Goal: Transaction & Acquisition: Purchase product/service

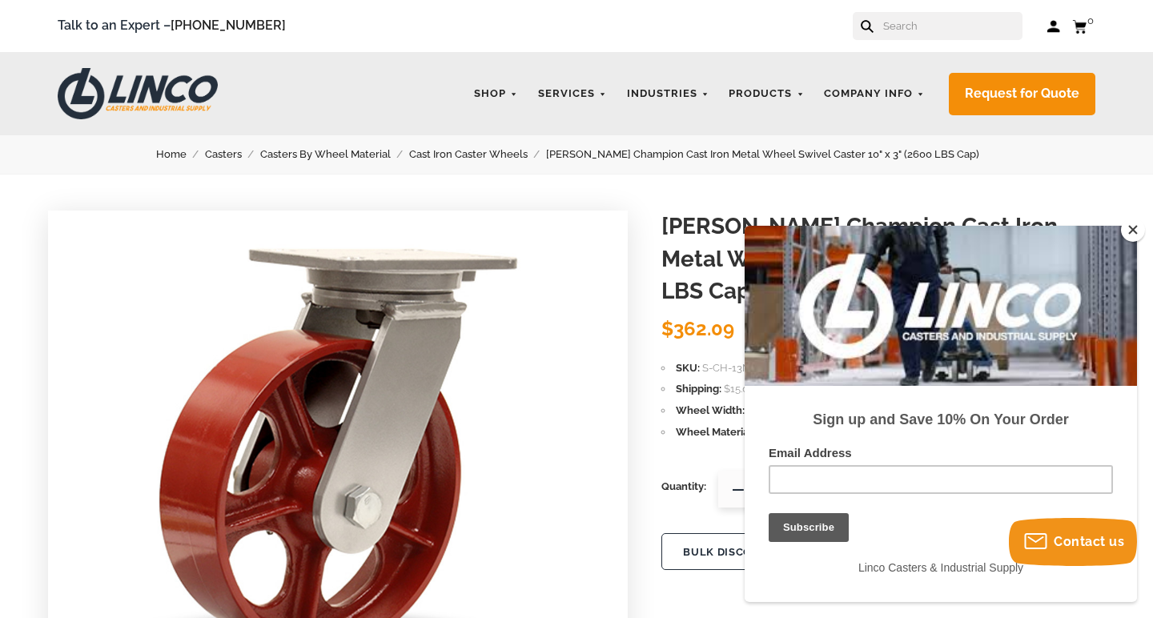
click at [1131, 226] on button "Close" at bounding box center [1133, 230] width 24 height 24
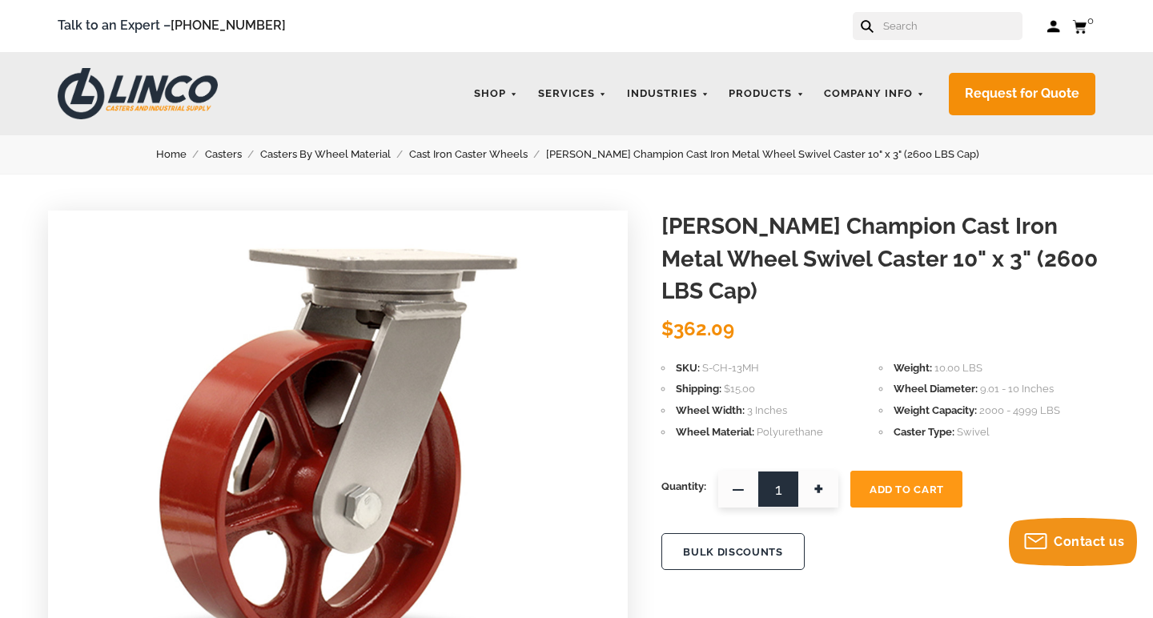
click at [521, 154] on link "Cast Iron Caster Wheels" at bounding box center [477, 155] width 137 height 18
click at [257, 154] on link "Casters" at bounding box center [232, 155] width 55 height 18
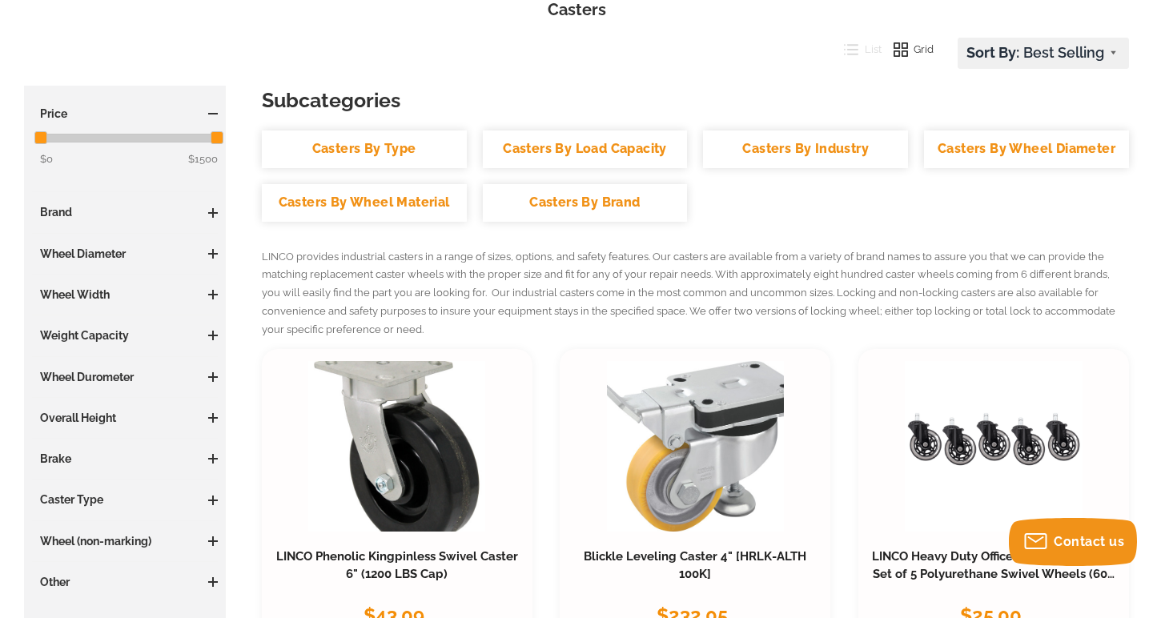
scroll to position [213, 0]
click at [120, 252] on h3 "Wheel Diameter" at bounding box center [125, 253] width 186 height 16
click at [212, 252] on span at bounding box center [213, 253] width 10 height 2
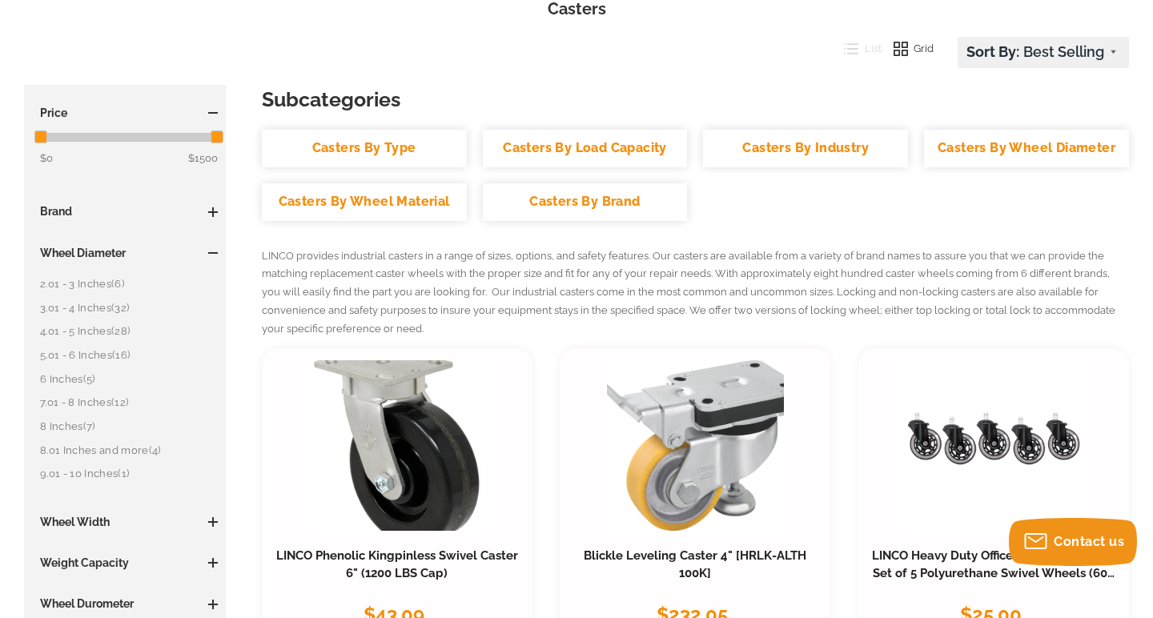
click at [102, 278] on link "2.01 - 3 Inches (6)" at bounding box center [129, 285] width 178 height 18
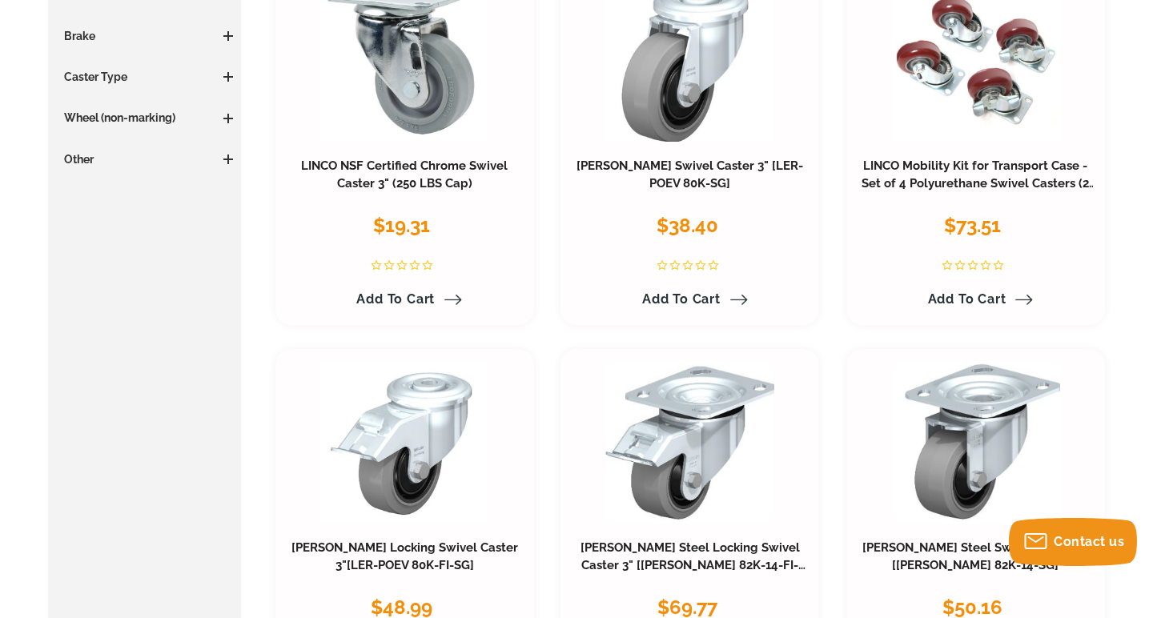
scroll to position [674, 0]
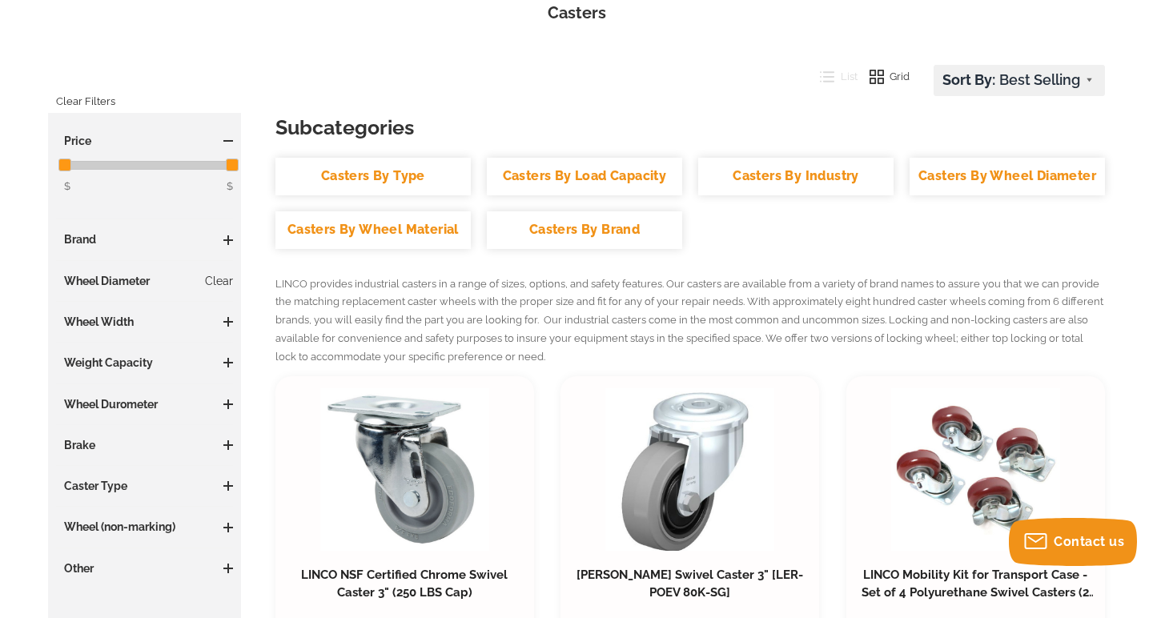
scroll to position [213, 0]
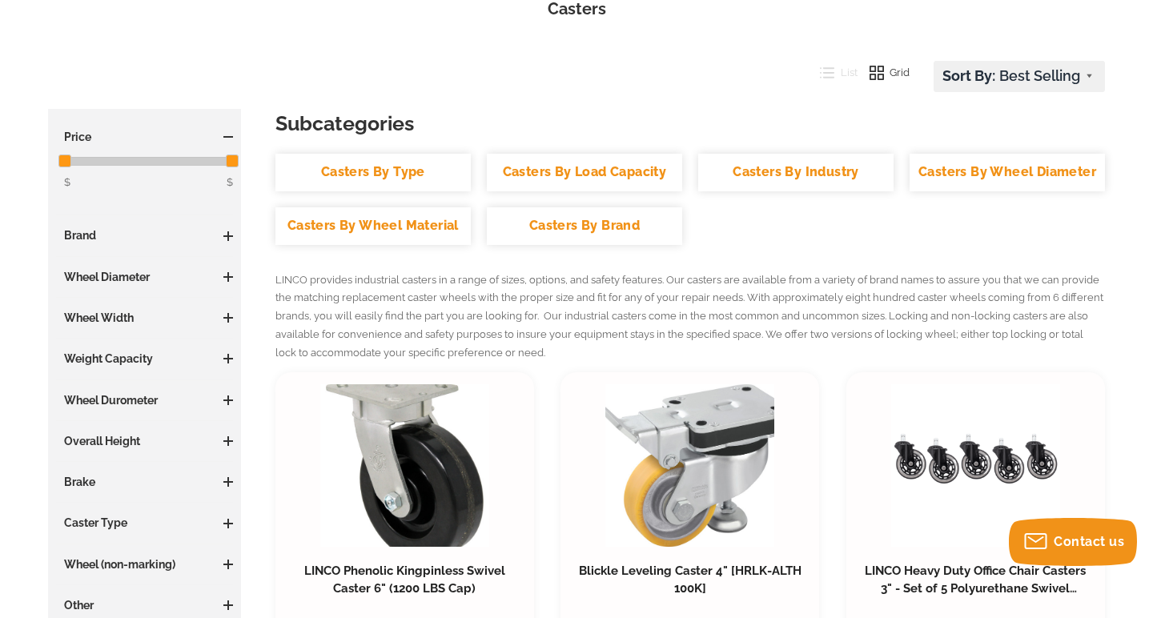
click at [227, 277] on span at bounding box center [228, 277] width 10 height 10
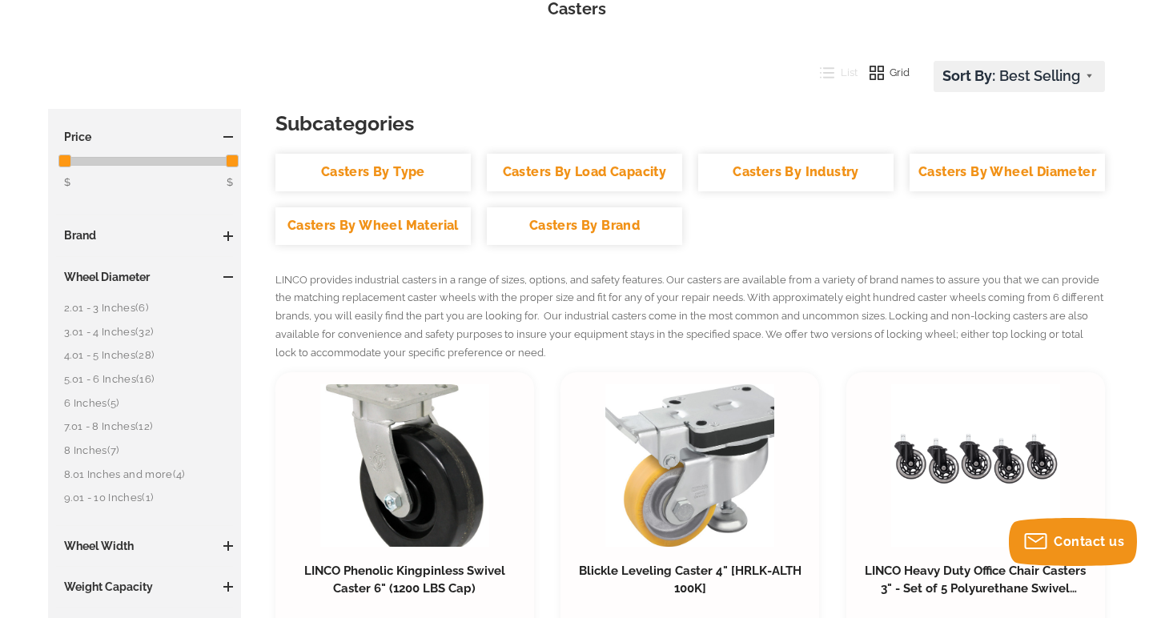
click at [148, 330] on span "(32)" at bounding box center [144, 332] width 18 height 12
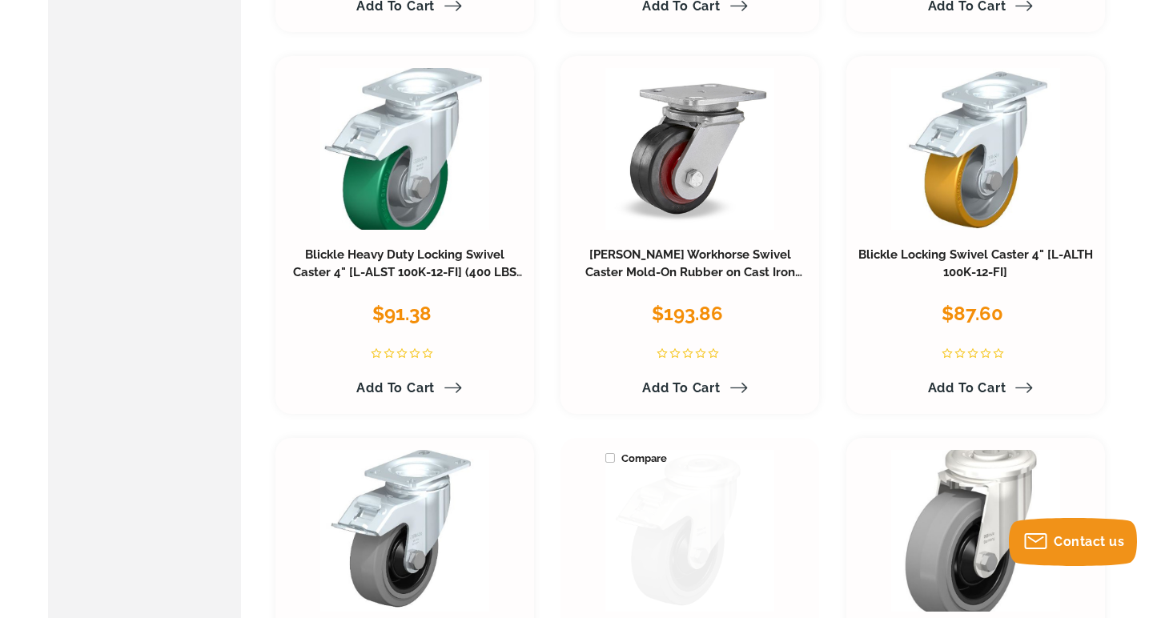
scroll to position [1675, 0]
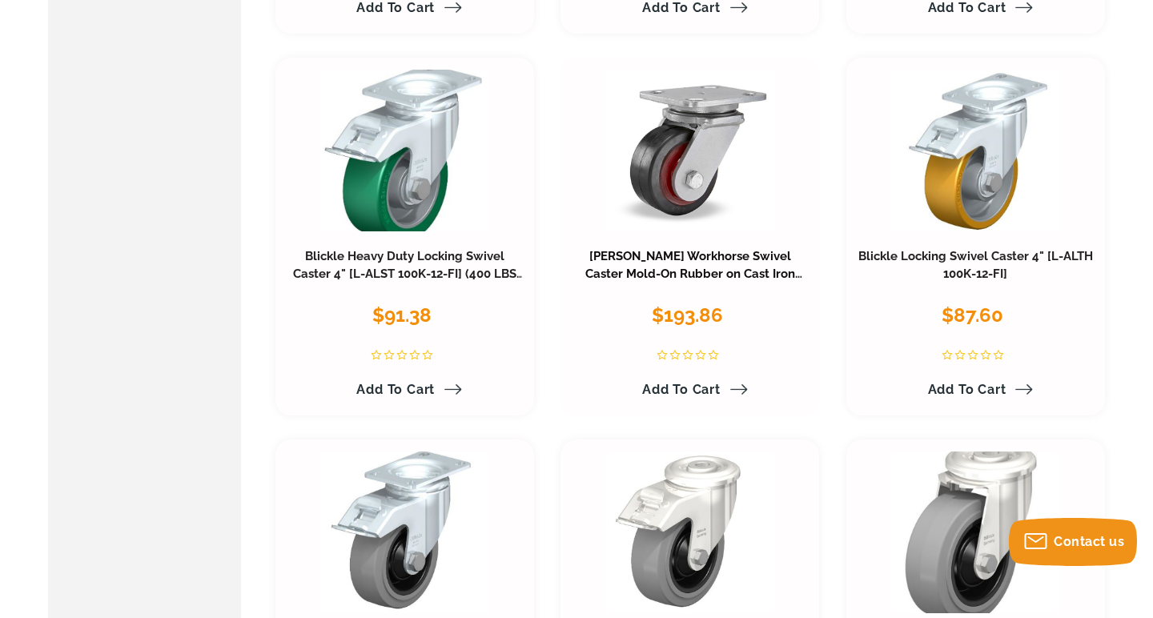
click at [728, 257] on link "Hamilton Workhorse Swivel Caster Mold-On Rubber on Cast Iron Wheel 4X2 3/4RB (3…" at bounding box center [694, 274] width 217 height 50
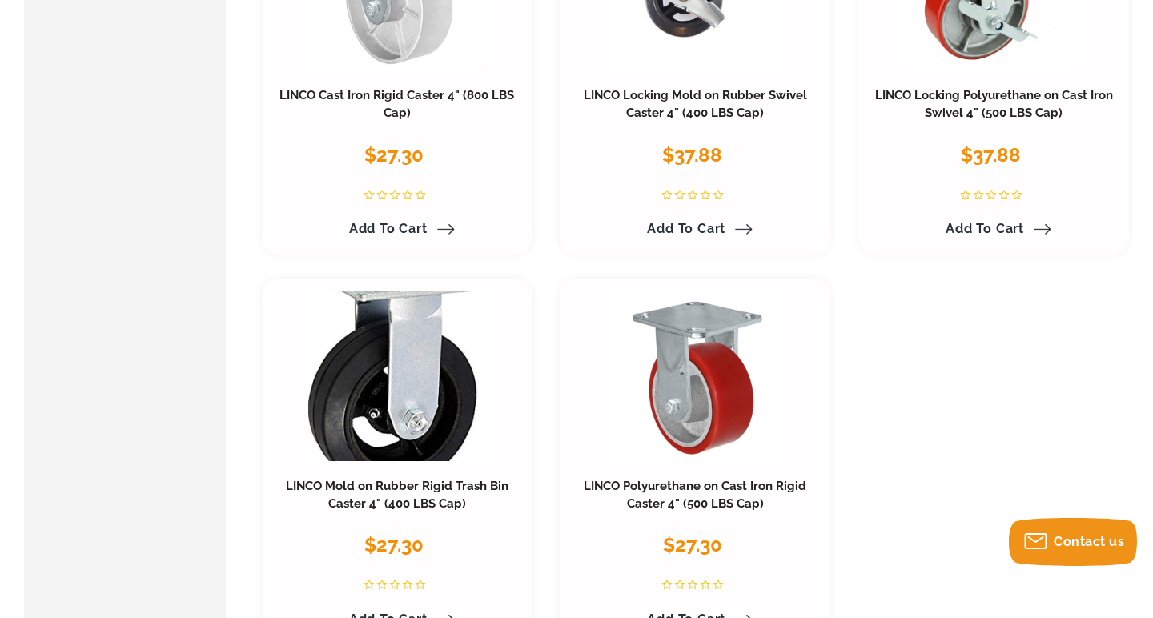
scroll to position [4193, 0]
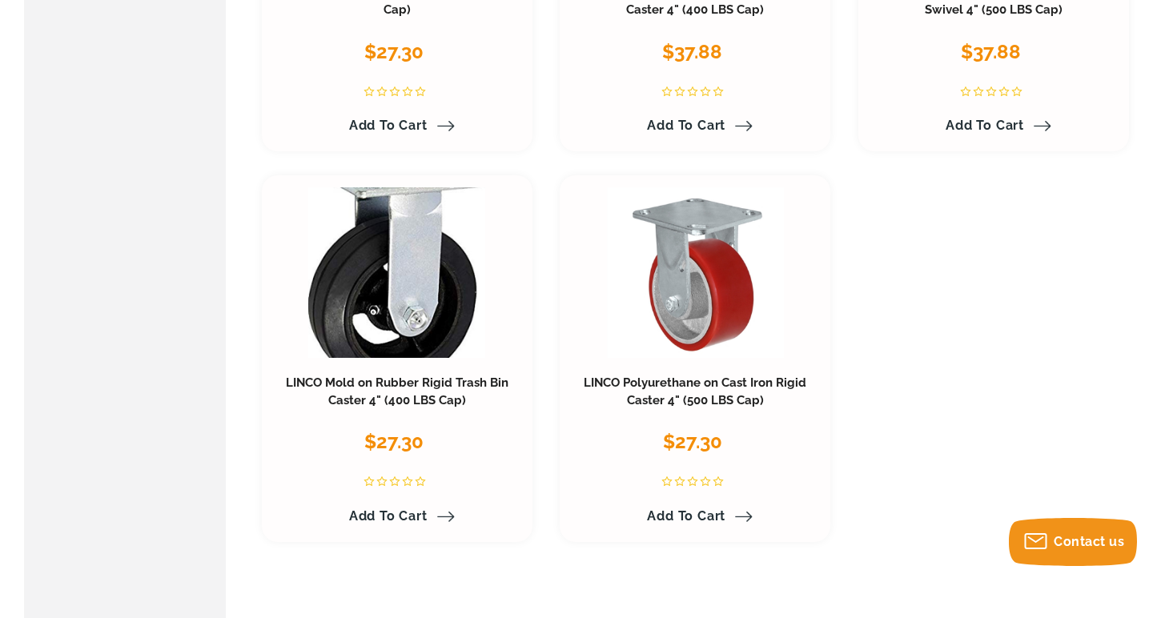
scroll to position [213, 0]
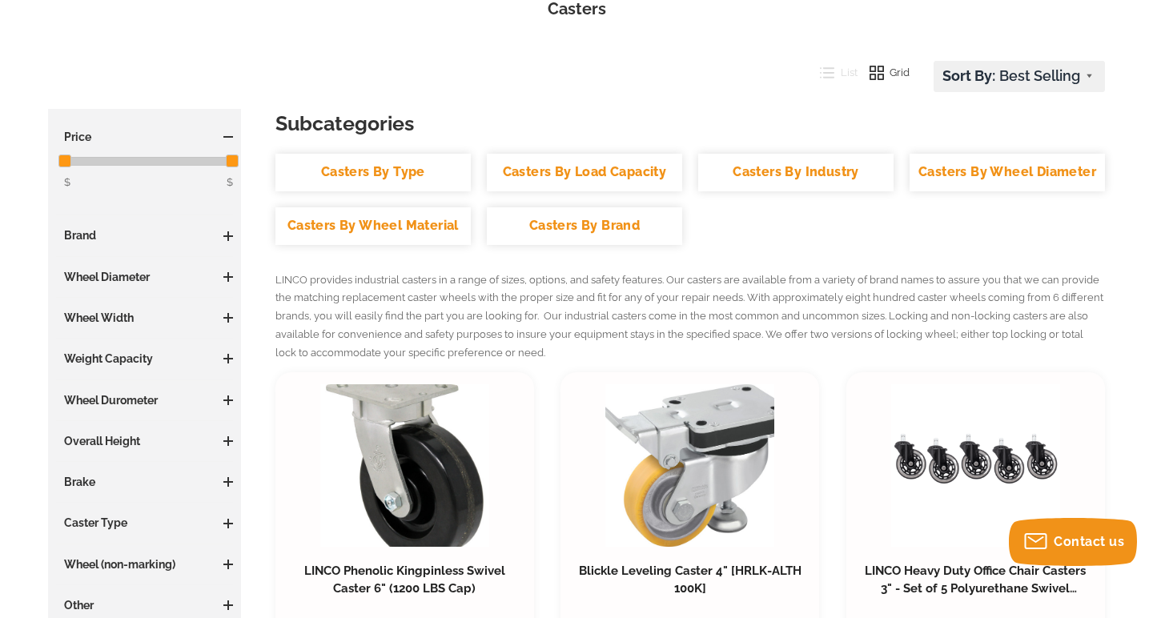
click at [228, 276] on span at bounding box center [228, 277] width 10 height 2
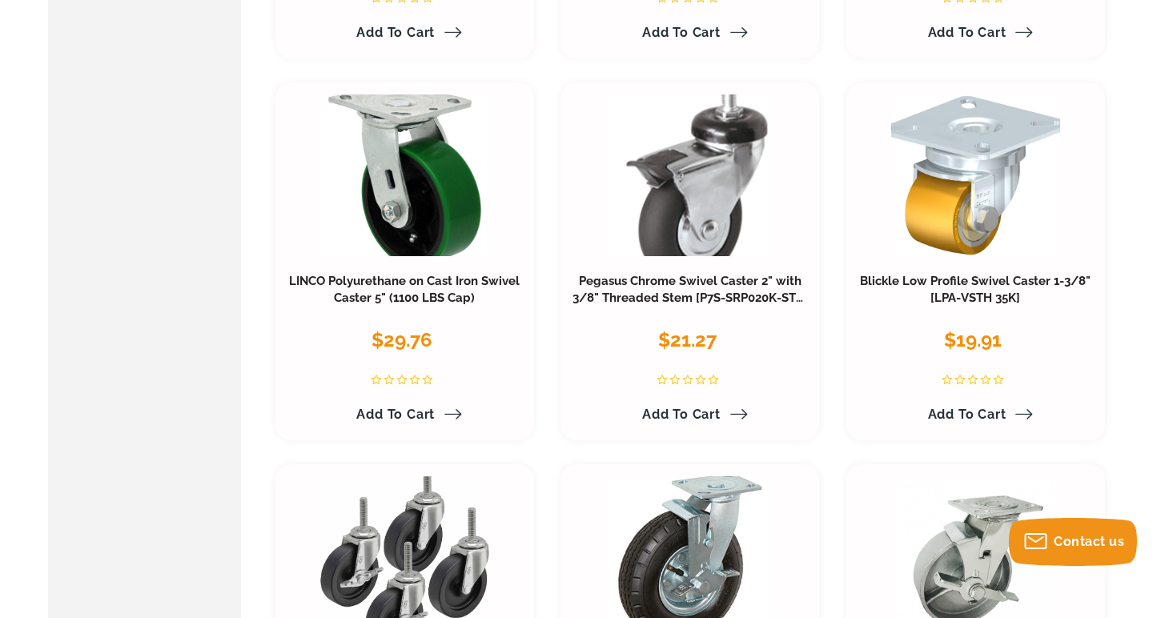
scroll to position [1282, 0]
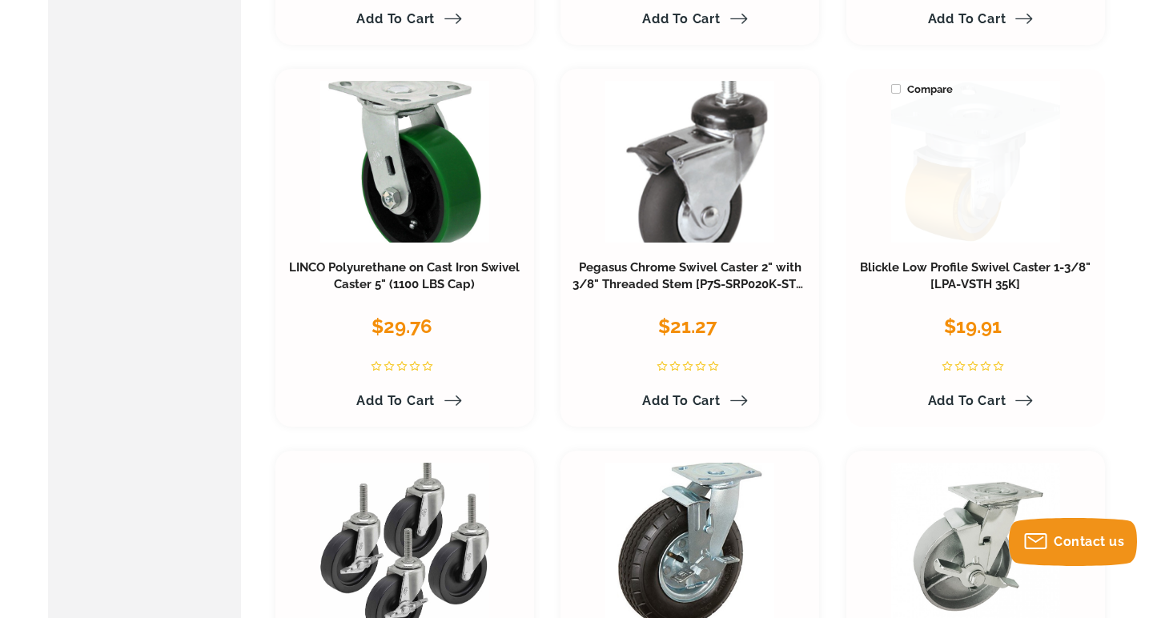
click at [968, 222] on link at bounding box center [976, 162] width 169 height 163
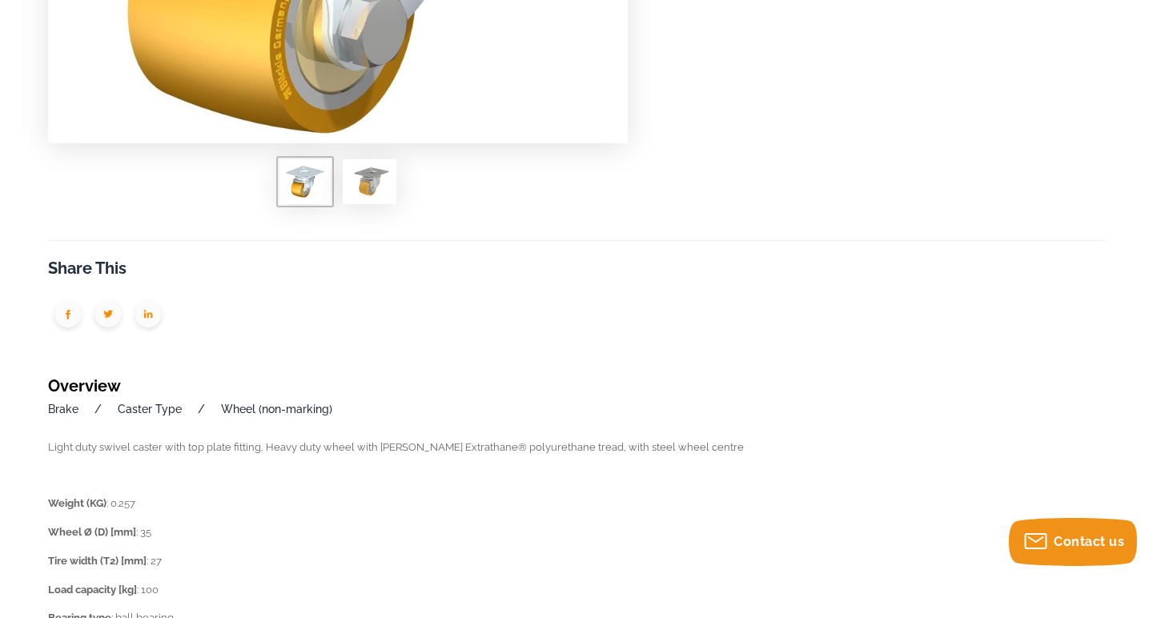
scroll to position [556, 0]
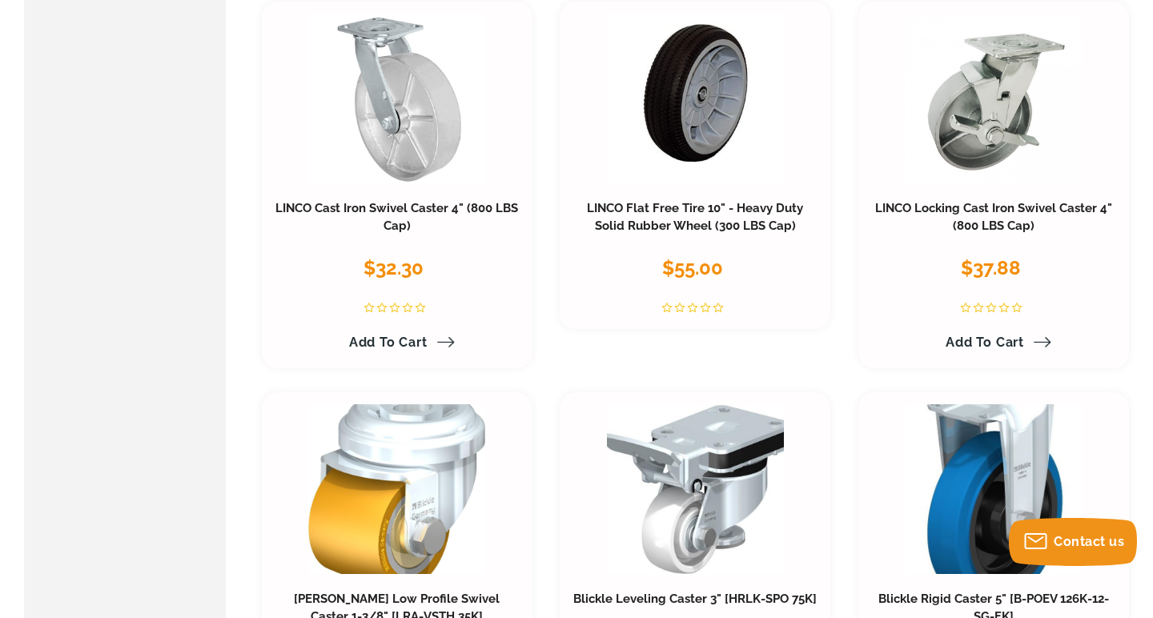
scroll to position [2577, 0]
